Goal: Entertainment & Leisure: Consume media (video, audio)

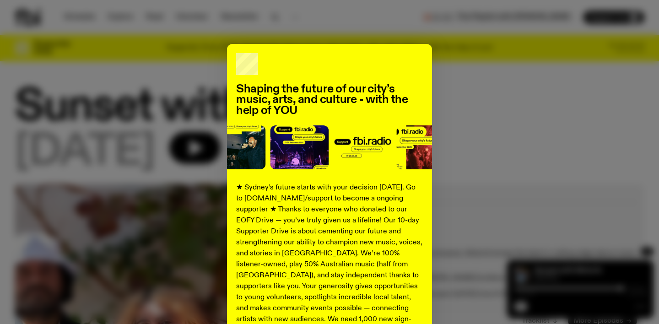
click at [477, 103] on div "Shaping the future of our city’s music, arts, and culture - with the help of YO…" at bounding box center [329, 232] width 629 height 376
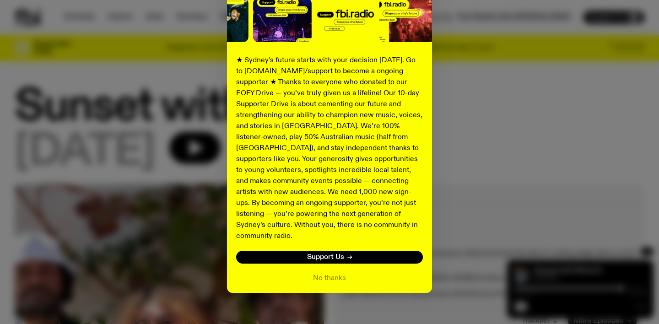
scroll to position [129, 0]
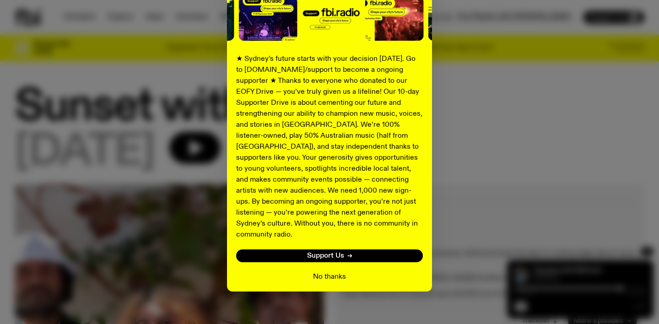
click at [338, 271] on button "No thanks" at bounding box center [329, 276] width 33 height 11
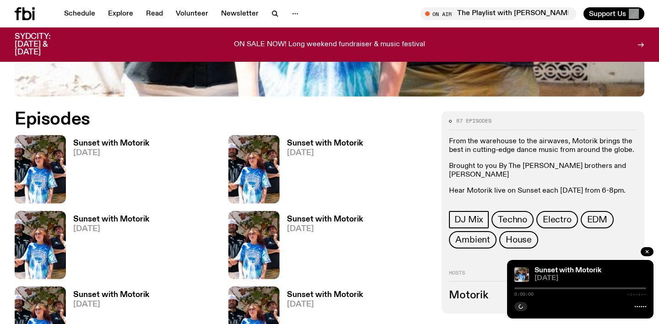
scroll to position [388, 0]
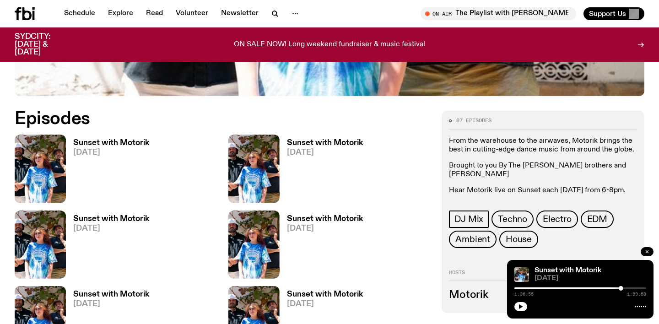
click at [648, 251] on icon "button" at bounding box center [646, 251] width 5 height 5
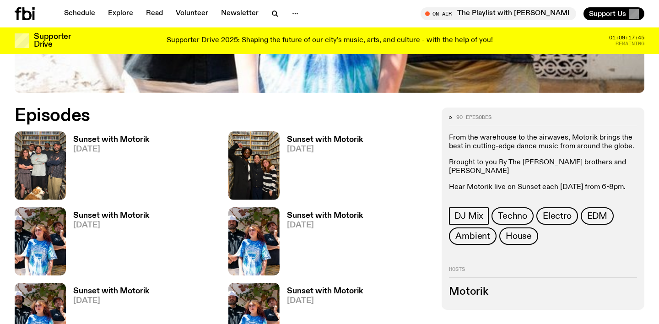
scroll to position [391, 0]
click at [115, 138] on h3 "Sunset with Motorik" at bounding box center [111, 139] width 76 height 8
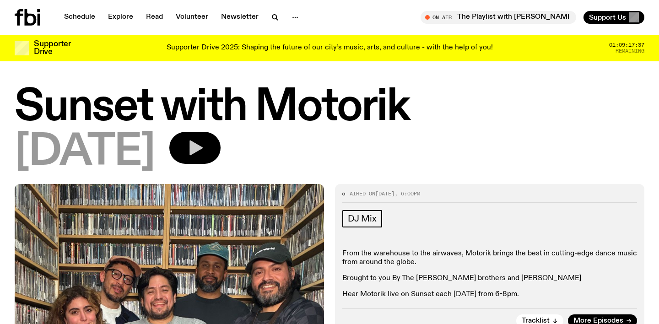
click at [203, 146] on icon "button" at bounding box center [195, 147] width 13 height 15
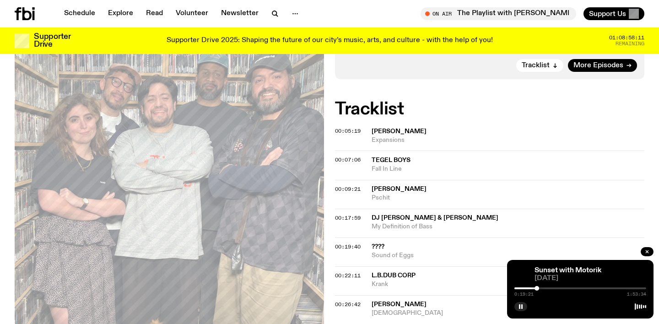
scroll to position [250, 0]
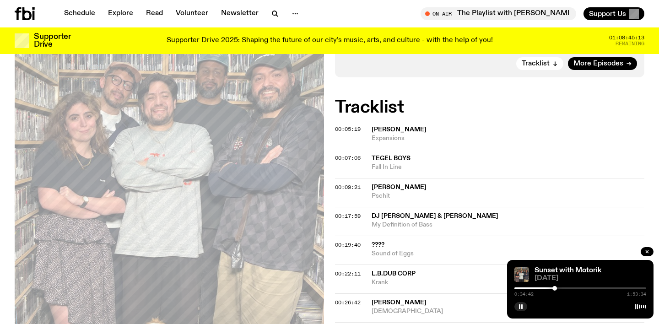
click at [554, 289] on div at bounding box center [554, 288] width 5 height 5
click at [557, 289] on div at bounding box center [557, 288] width 5 height 5
click at [560, 289] on div at bounding box center [559, 288] width 5 height 5
click at [562, 289] on div at bounding box center [562, 288] width 5 height 5
click at [564, 289] on div at bounding box center [564, 288] width 5 height 5
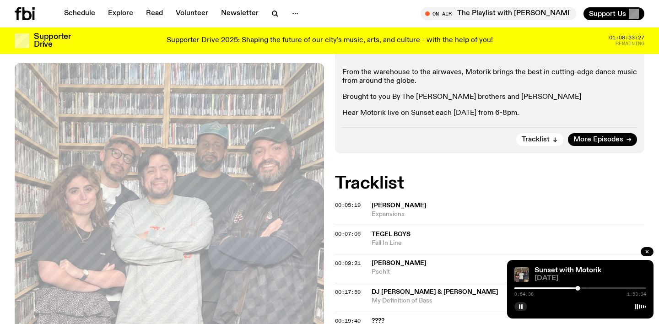
scroll to position [0, 0]
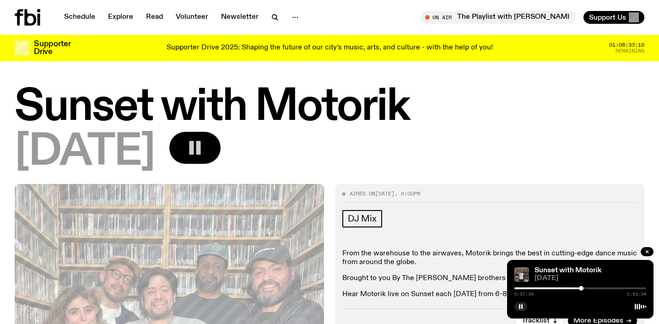
click at [582, 287] on div at bounding box center [581, 288] width 5 height 5
click at [586, 288] on div at bounding box center [585, 288] width 5 height 5
click at [590, 288] on div at bounding box center [590, 288] width 5 height 5
click at [593, 288] on div at bounding box center [592, 288] width 5 height 5
click at [622, 289] on div at bounding box center [621, 288] width 5 height 5
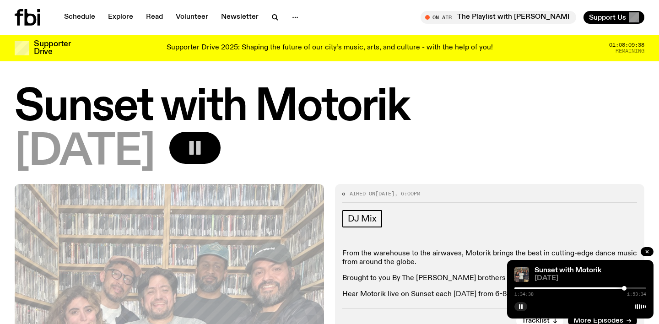
click at [624, 289] on div at bounding box center [624, 288] width 5 height 5
